Goal: Use online tool/utility: Utilize a website feature to perform a specific function

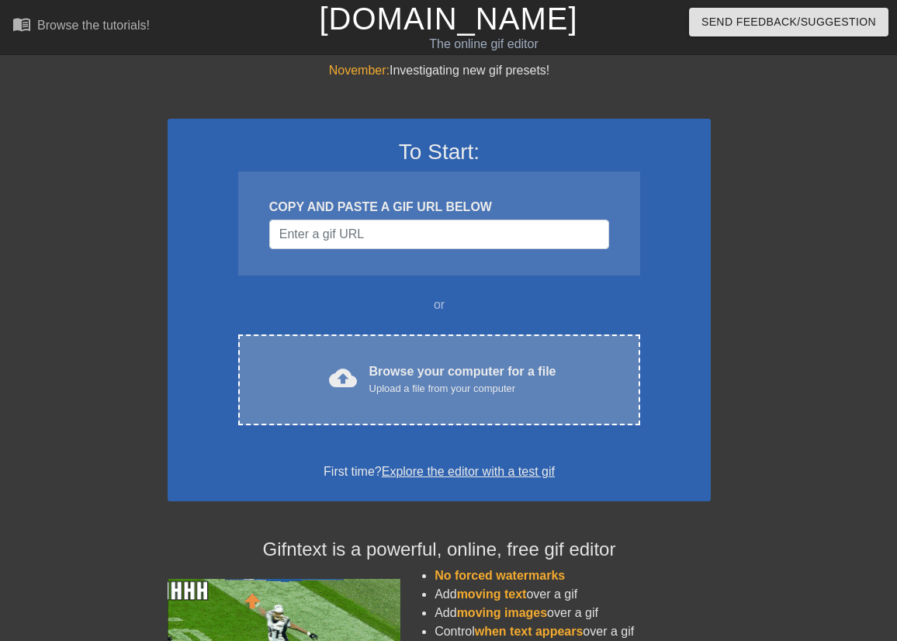
click at [382, 392] on div "Upload a file from your computer" at bounding box center [462, 389] width 187 height 16
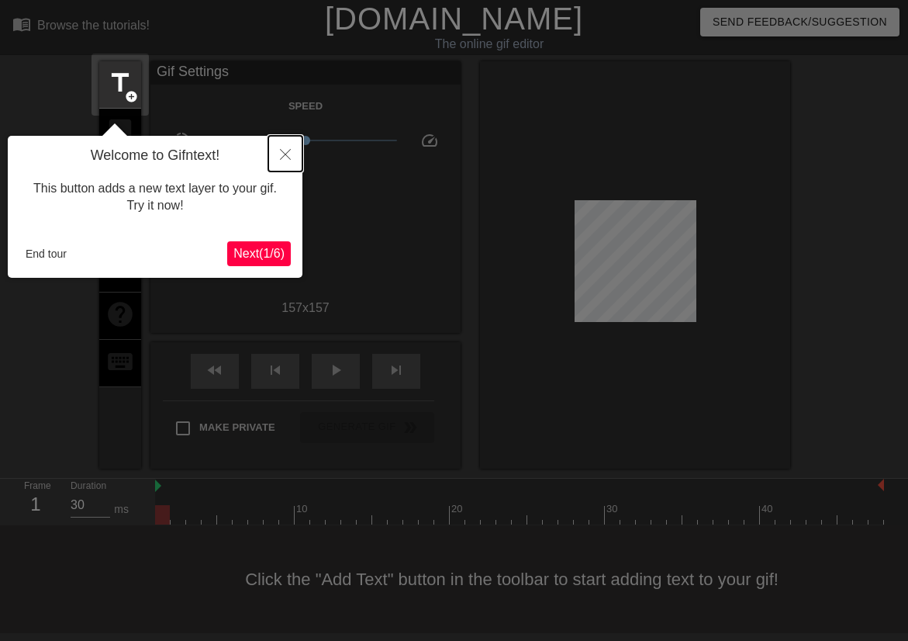
click at [285, 154] on icon "Close" at bounding box center [285, 154] width 11 height 11
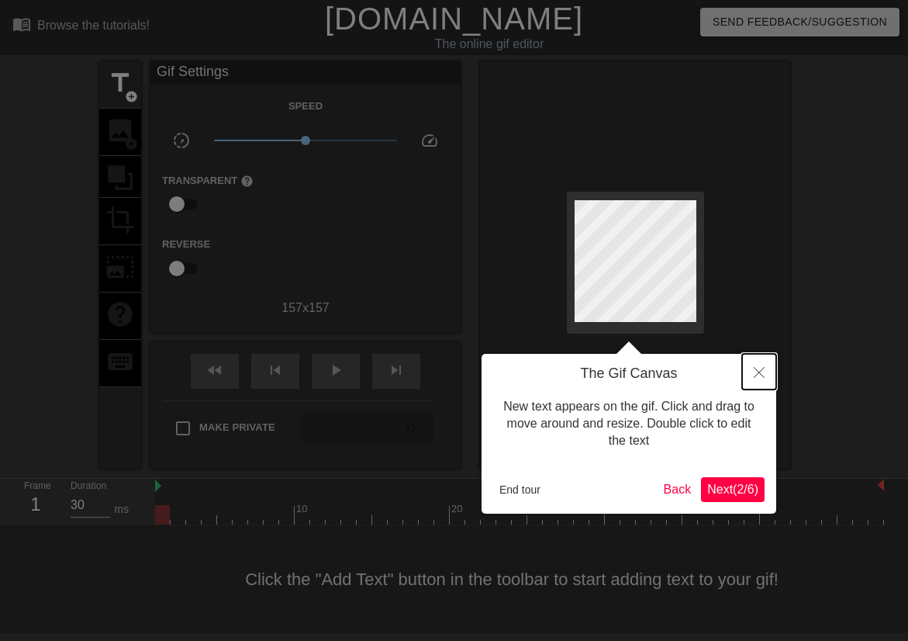
click at [762, 375] on icon "Close" at bounding box center [759, 372] width 11 height 11
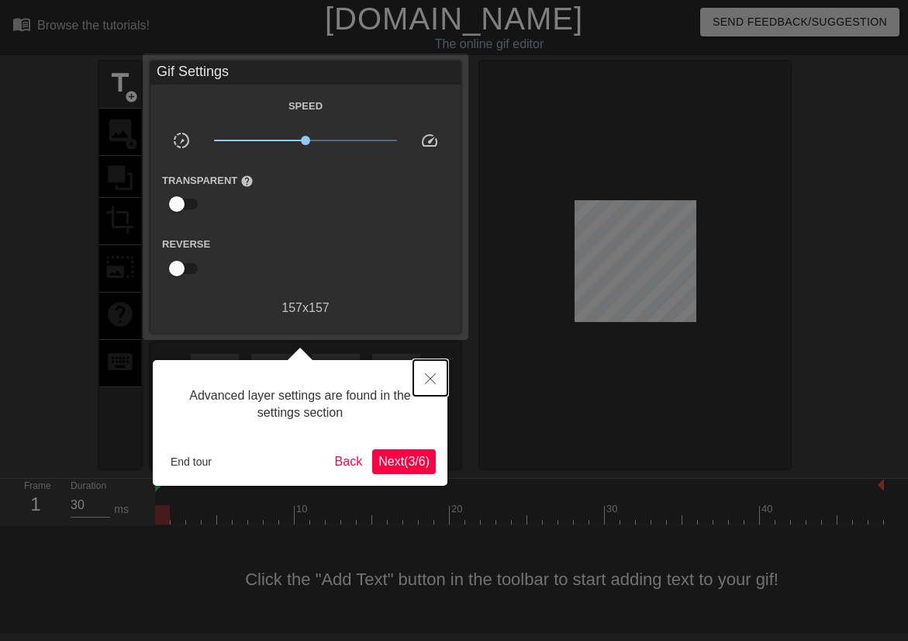
click at [434, 384] on icon "Close" at bounding box center [430, 378] width 11 height 11
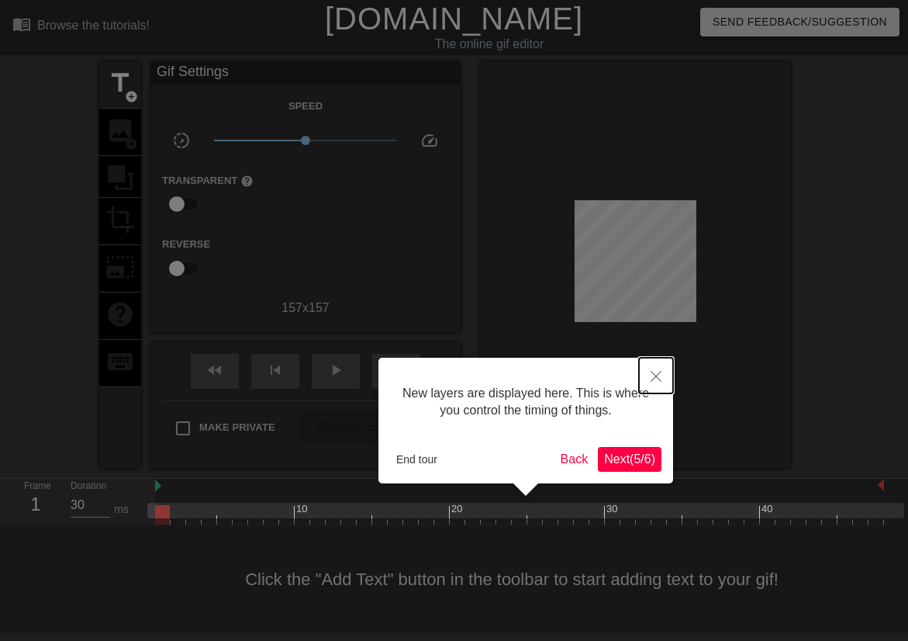
click at [662, 375] on button "Close" at bounding box center [656, 376] width 34 height 36
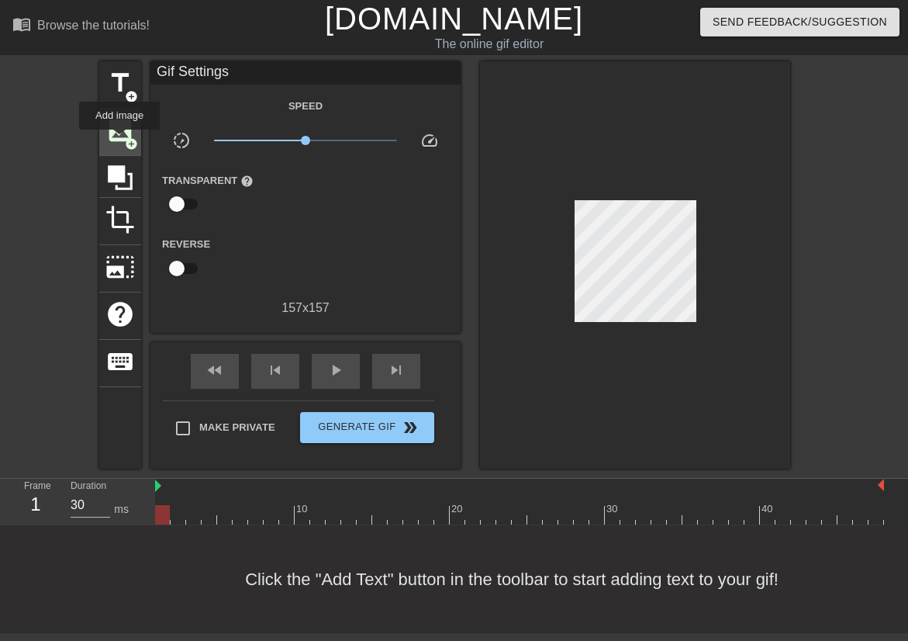
click at [119, 140] on span "image" at bounding box center [119, 130] width 29 height 29
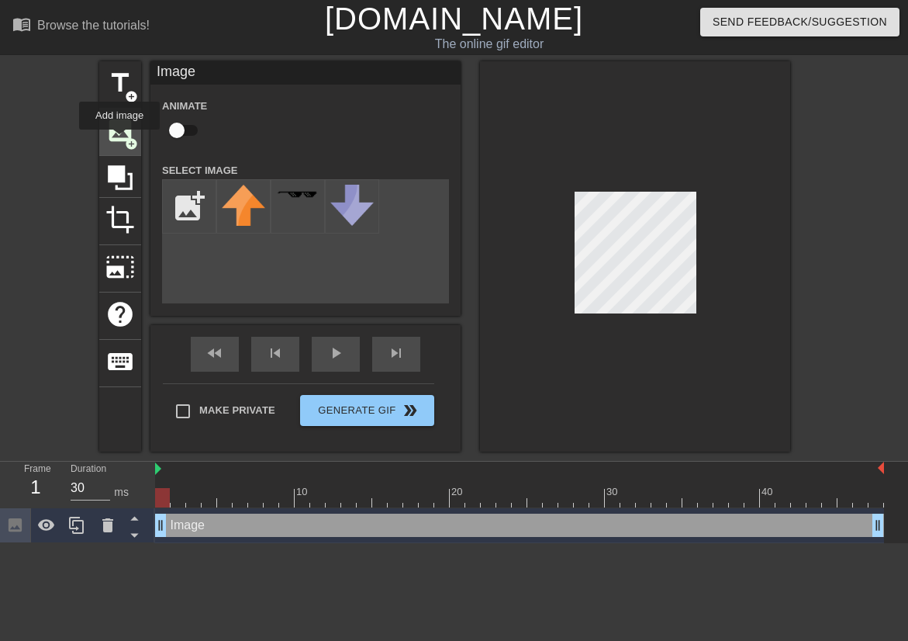
scroll to position [0, 0]
click at [331, 258] on div "add_photo_alternate" at bounding box center [305, 241] width 287 height 124
click at [118, 129] on span "image" at bounding box center [119, 130] width 29 height 29
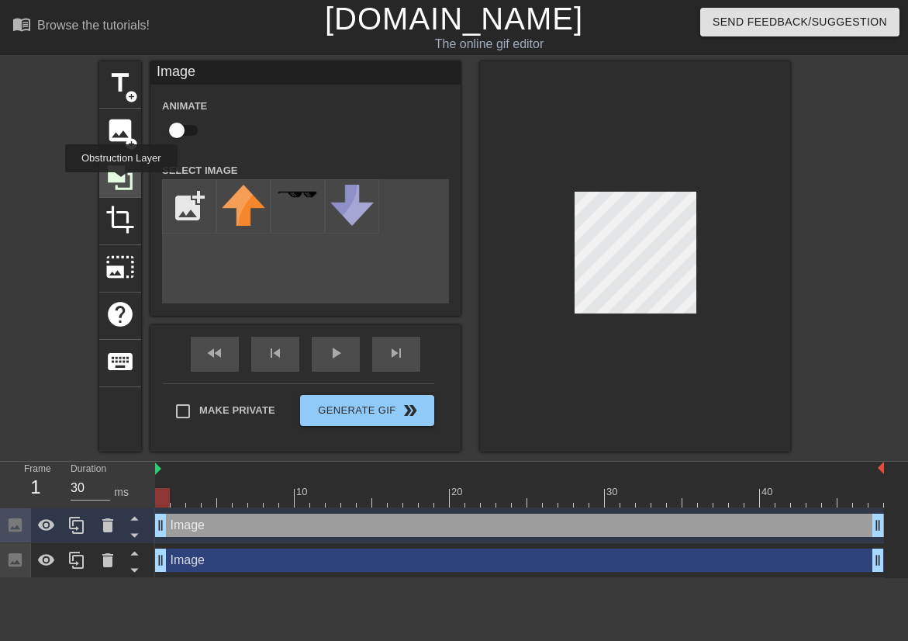
click at [121, 183] on icon at bounding box center [119, 177] width 29 height 29
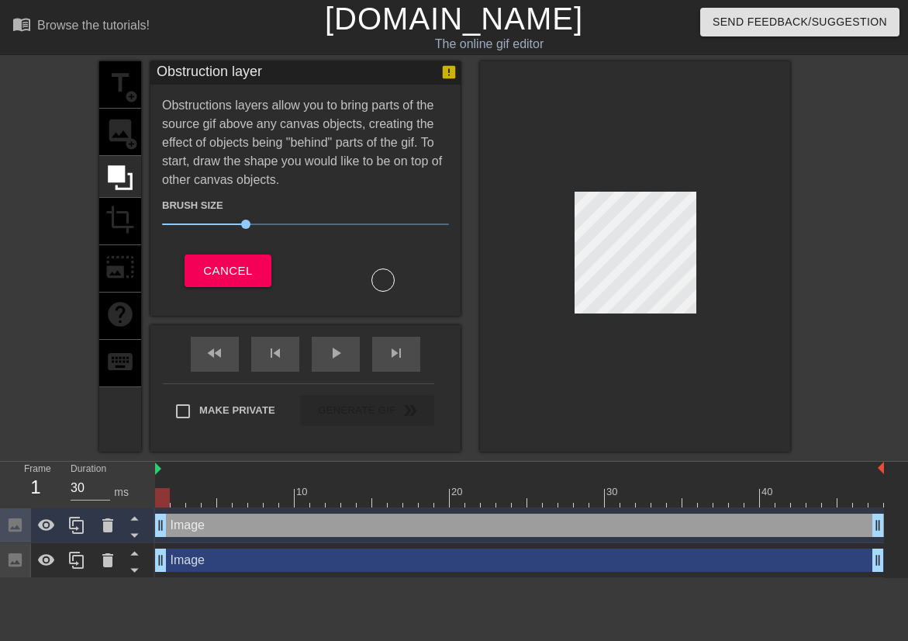
click at [129, 134] on div "title add_circle image add_circle crop photo_size_select_large help keyboard" at bounding box center [120, 256] width 42 height 390
